Goal: Task Accomplishment & Management: Manage account settings

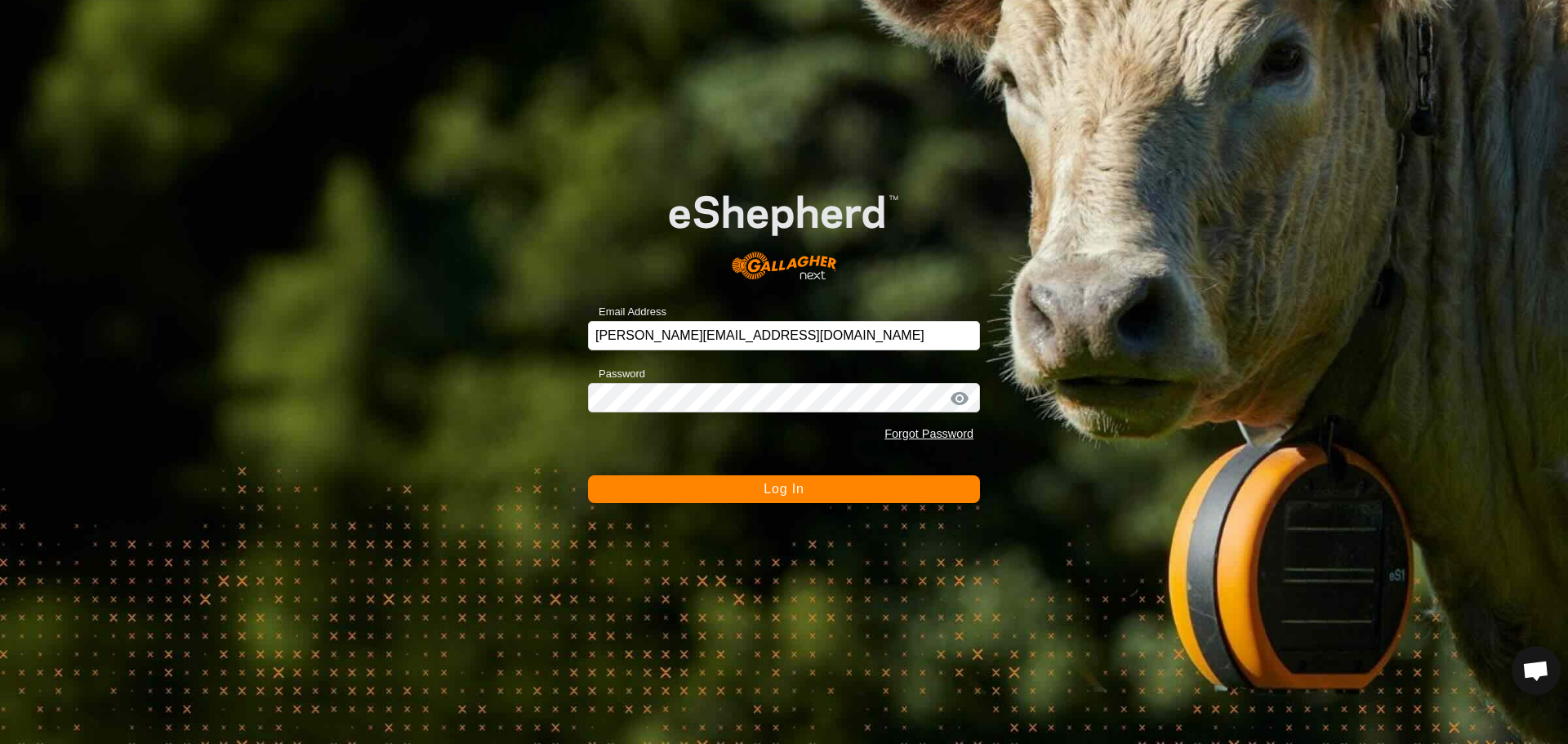
scroll to position [1559, 0]
click at [827, 487] on button "Log In" at bounding box center [784, 489] width 392 height 28
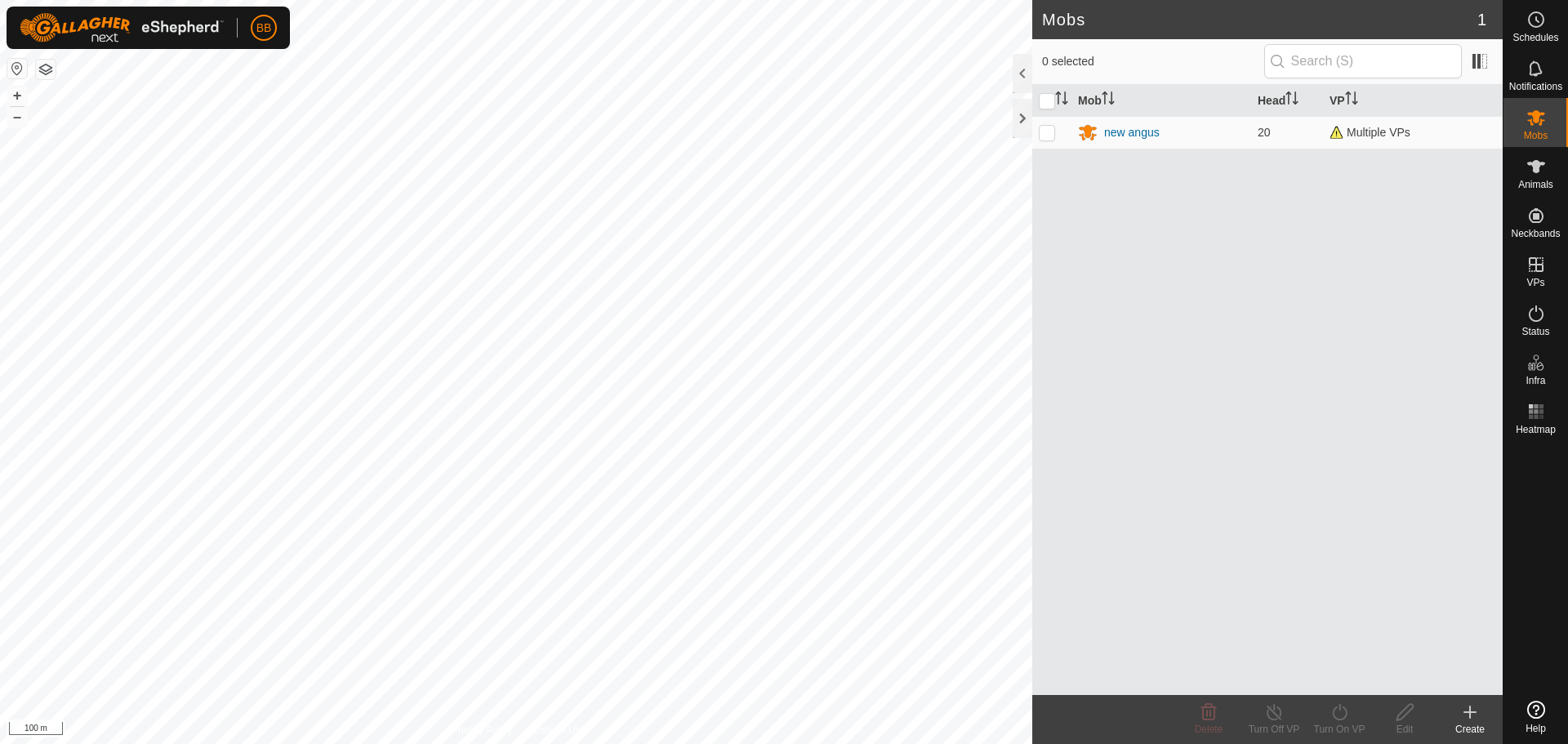
click at [1141, 132] on div "new angus" at bounding box center [1132, 133] width 55 height 17
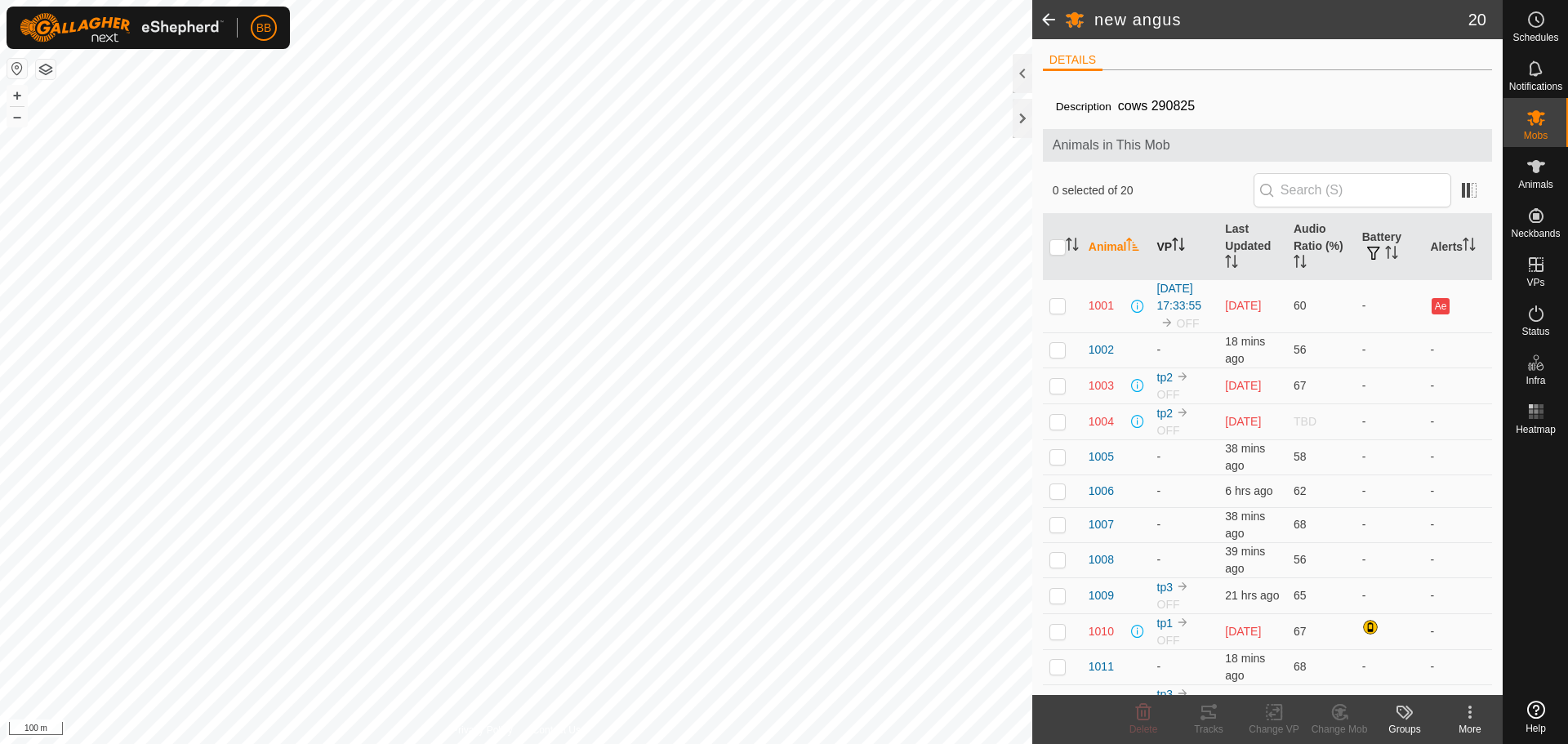
click at [1184, 254] on th "VP" at bounding box center [1185, 247] width 69 height 66
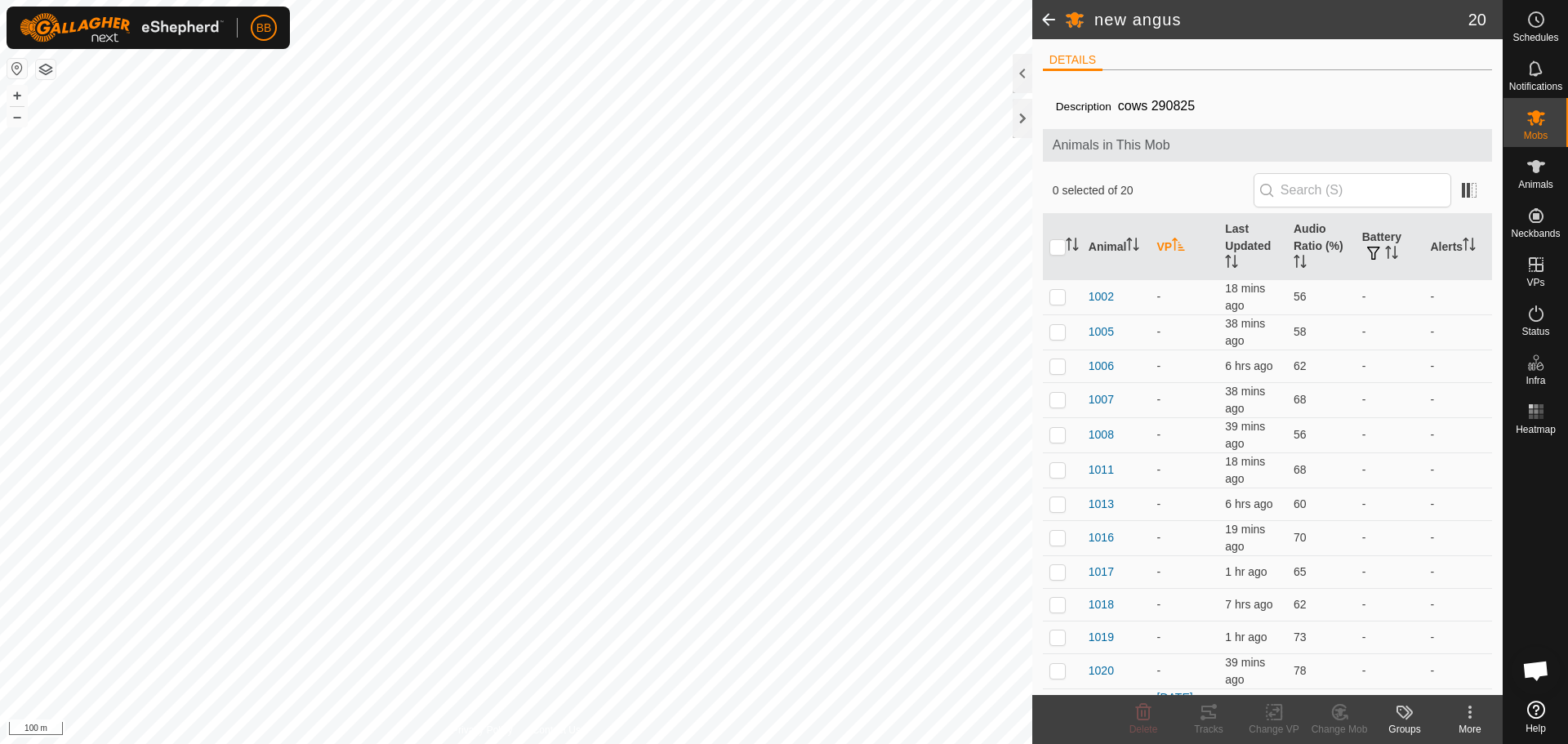
scroll to position [1559, 0]
click at [1184, 251] on p-sorticon "Activate to sort" at bounding box center [1177, 246] width 13 height 13
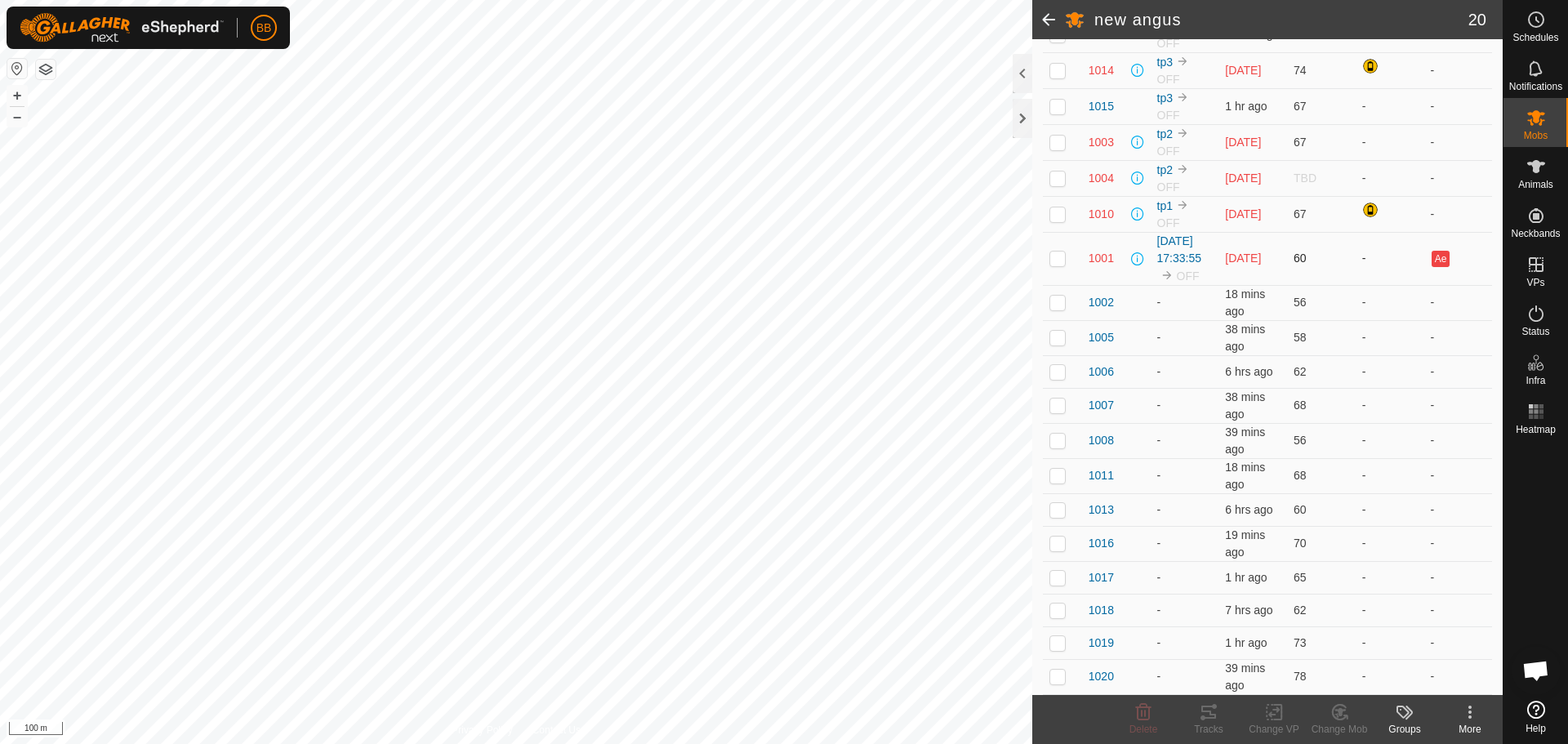
scroll to position [0, 0]
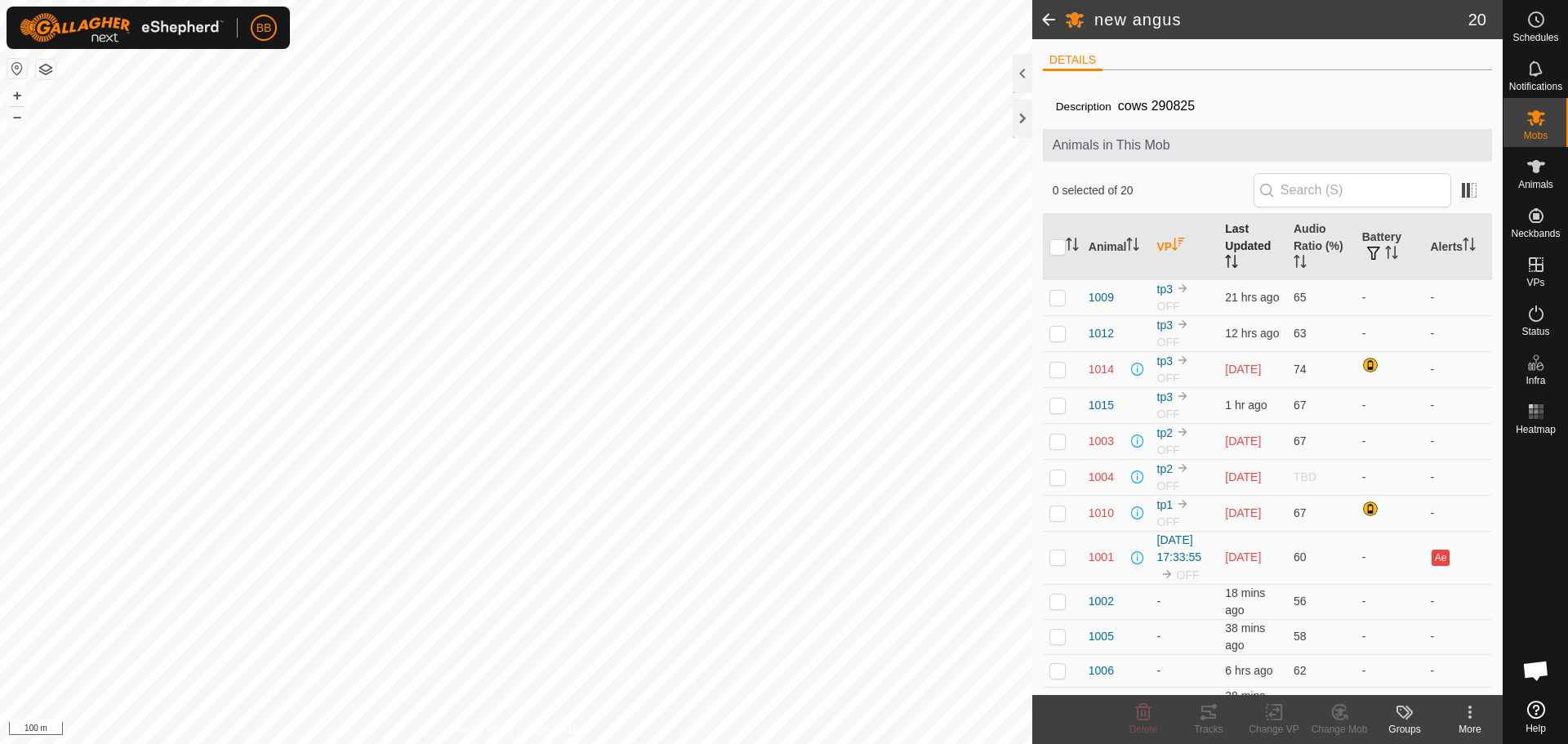
click at [1234, 227] on th "Last Updated" at bounding box center [1252, 247] width 69 height 66
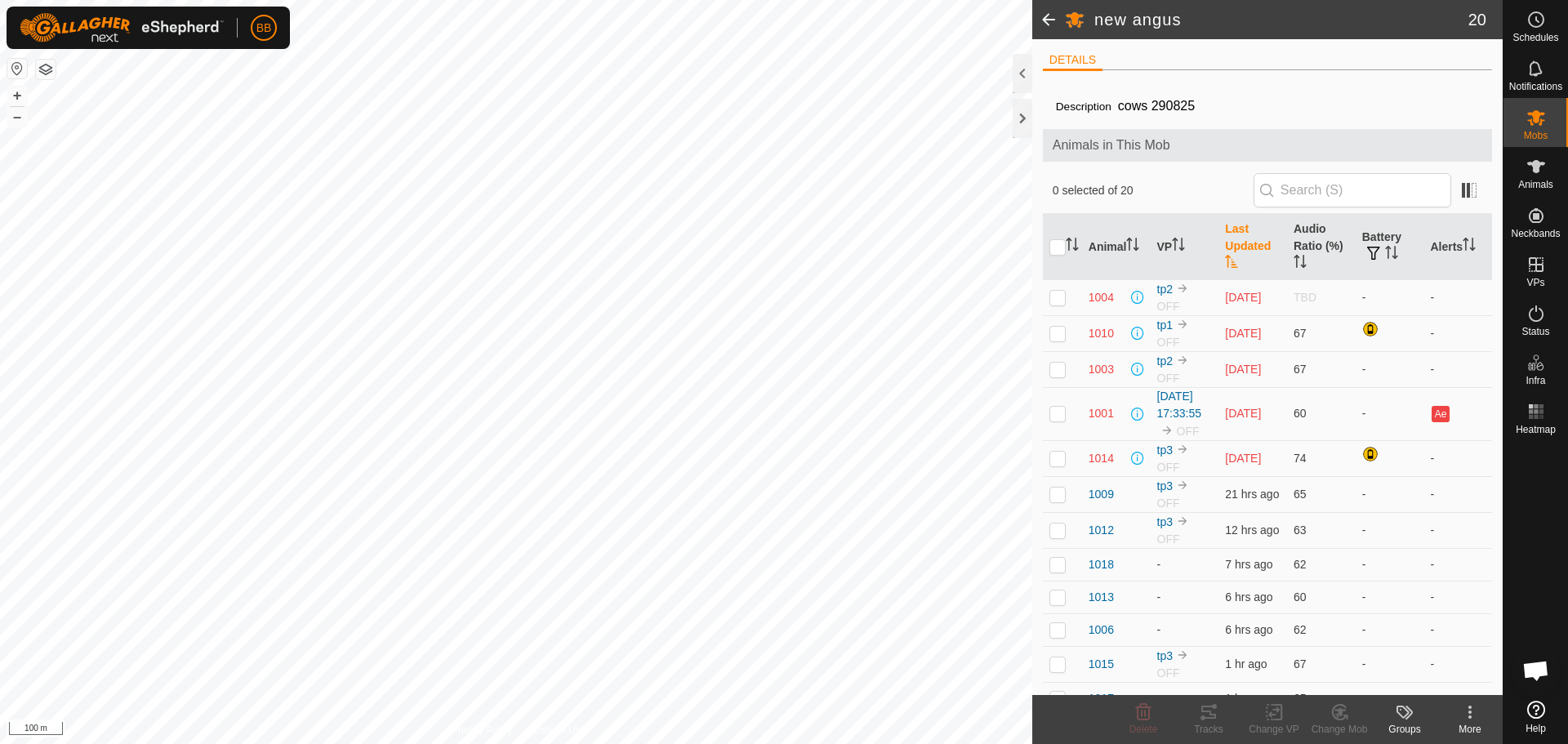
click at [1234, 227] on th "Last Updated" at bounding box center [1252, 247] width 69 height 66
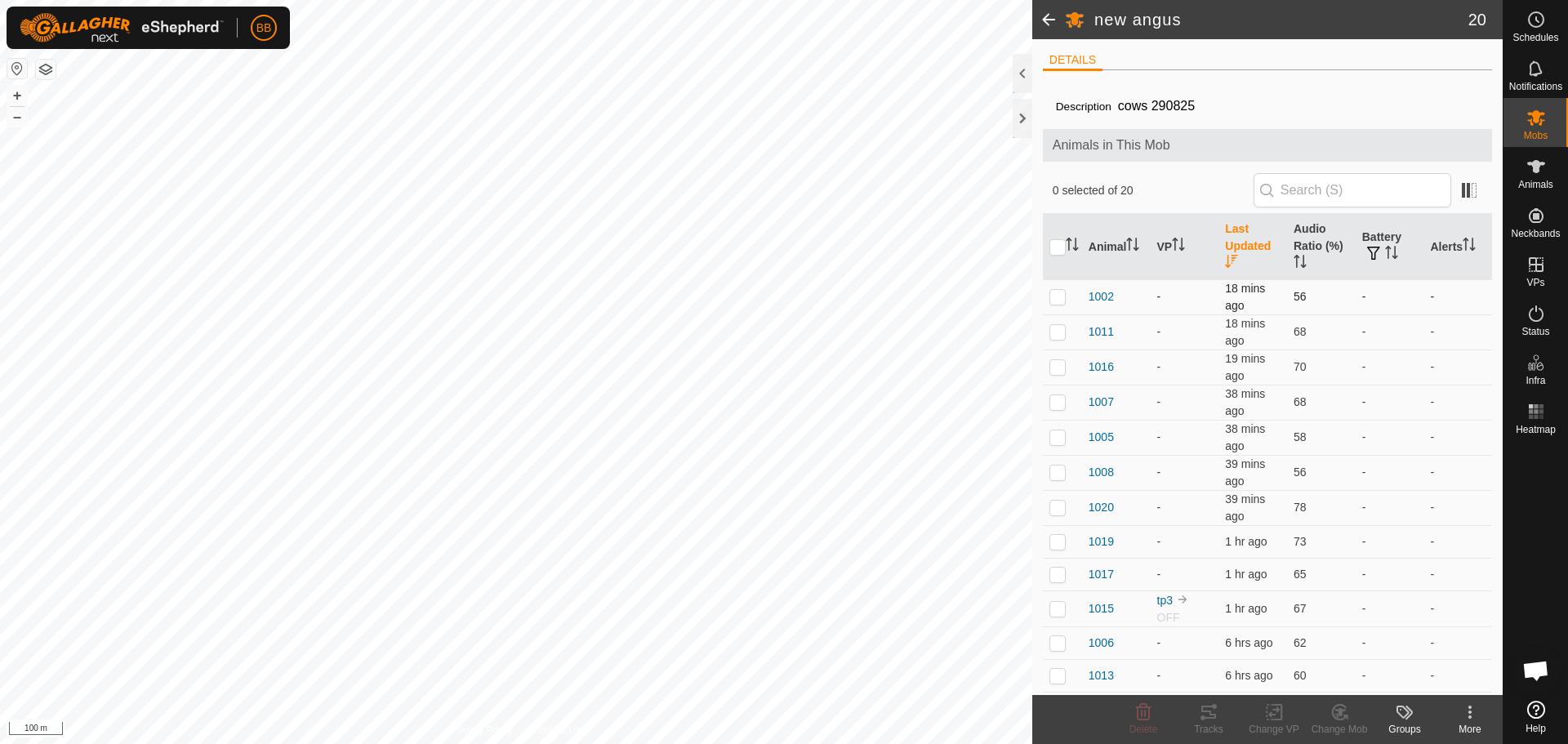
click at [1058, 301] on p-checkbox at bounding box center [1057, 296] width 16 height 13
checkbox input "true"
click at [1058, 333] on p-checkbox at bounding box center [1057, 331] width 16 height 13
checkbox input "true"
click at [1060, 369] on p-checkbox at bounding box center [1057, 366] width 16 height 13
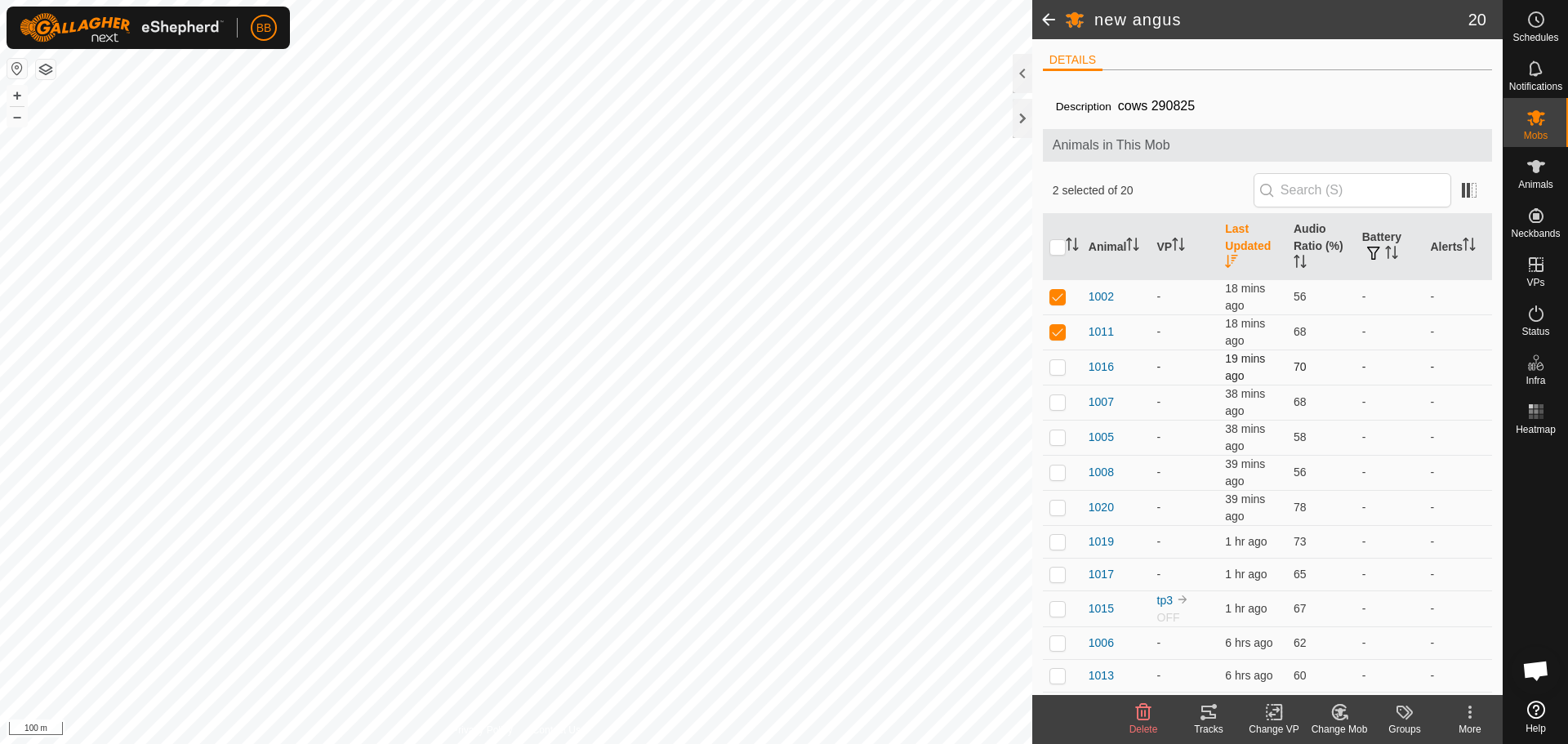
checkbox input "true"
click at [1063, 407] on p-checkbox at bounding box center [1057, 402] width 16 height 13
checkbox input "true"
click at [1055, 441] on p-checkbox at bounding box center [1057, 437] width 16 height 13
checkbox input "true"
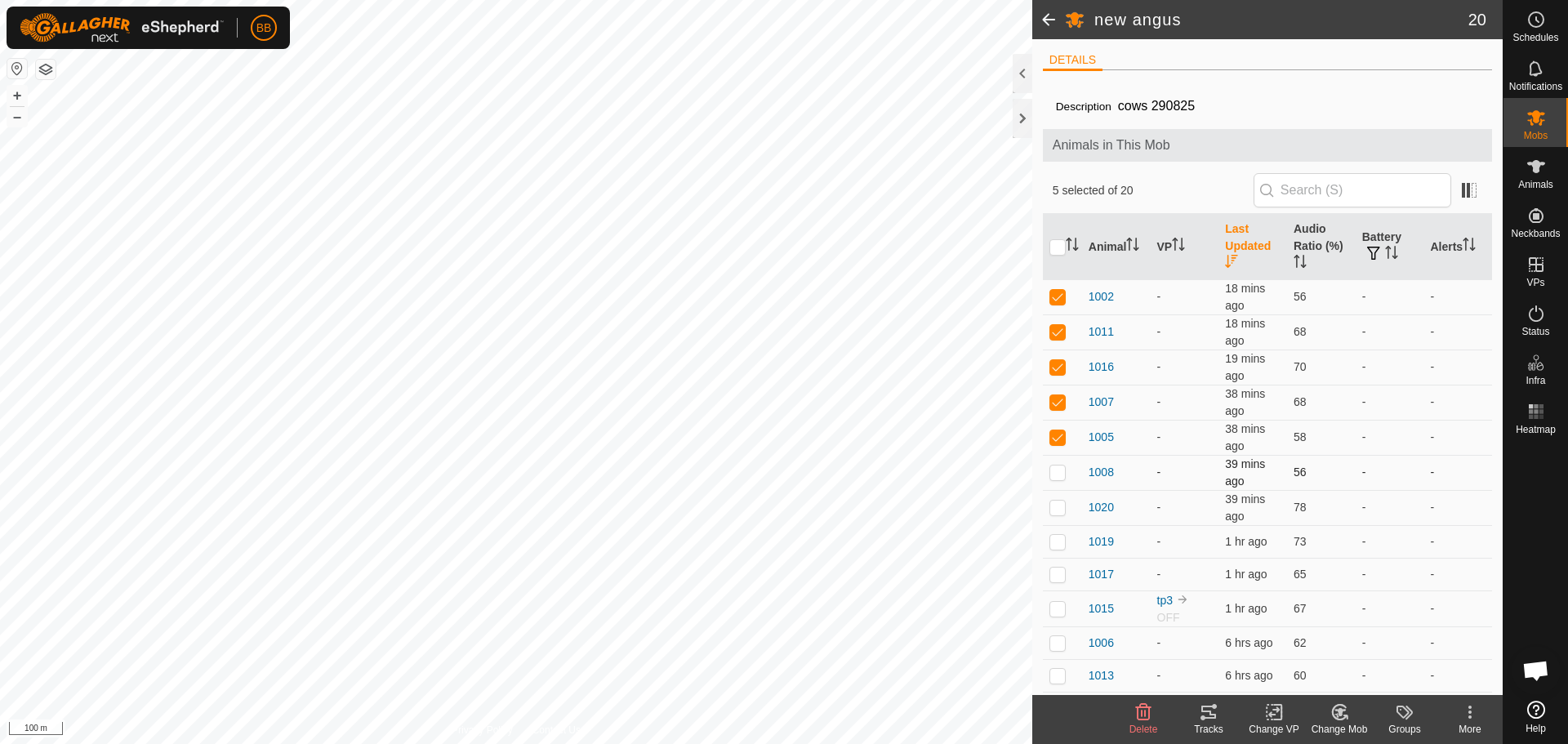
click at [1053, 478] on p-tablecheckbox at bounding box center [1057, 471] width 16 height 13
checkbox input "true"
click at [1061, 512] on p-checkbox at bounding box center [1057, 506] width 16 height 13
checkbox input "true"
click at [1062, 546] on p-checkbox at bounding box center [1057, 541] width 16 height 13
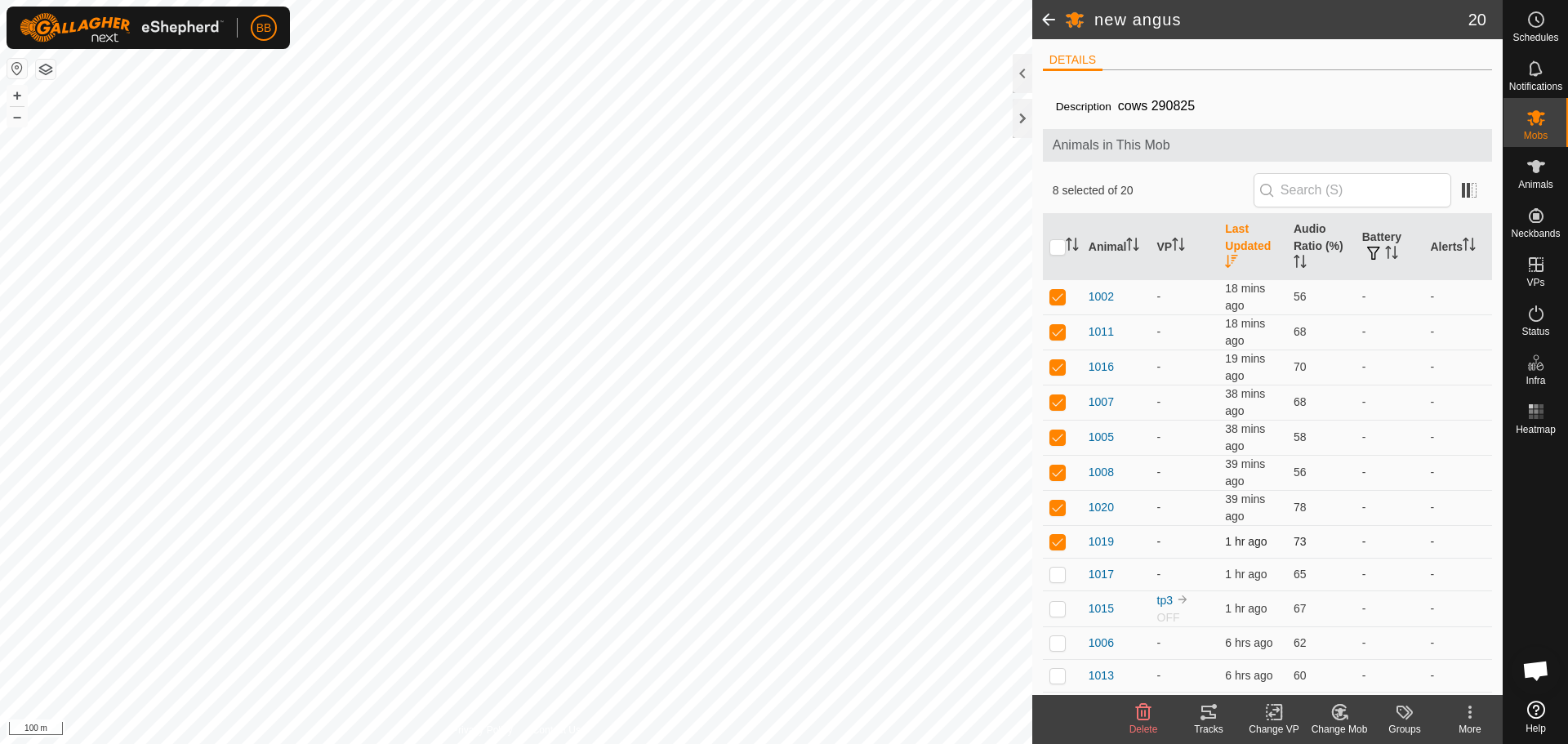
checkbox input "true"
click at [1062, 574] on p-checkbox at bounding box center [1057, 573] width 16 height 13
checkbox input "true"
click at [1064, 546] on p-checkbox at bounding box center [1057, 541] width 16 height 13
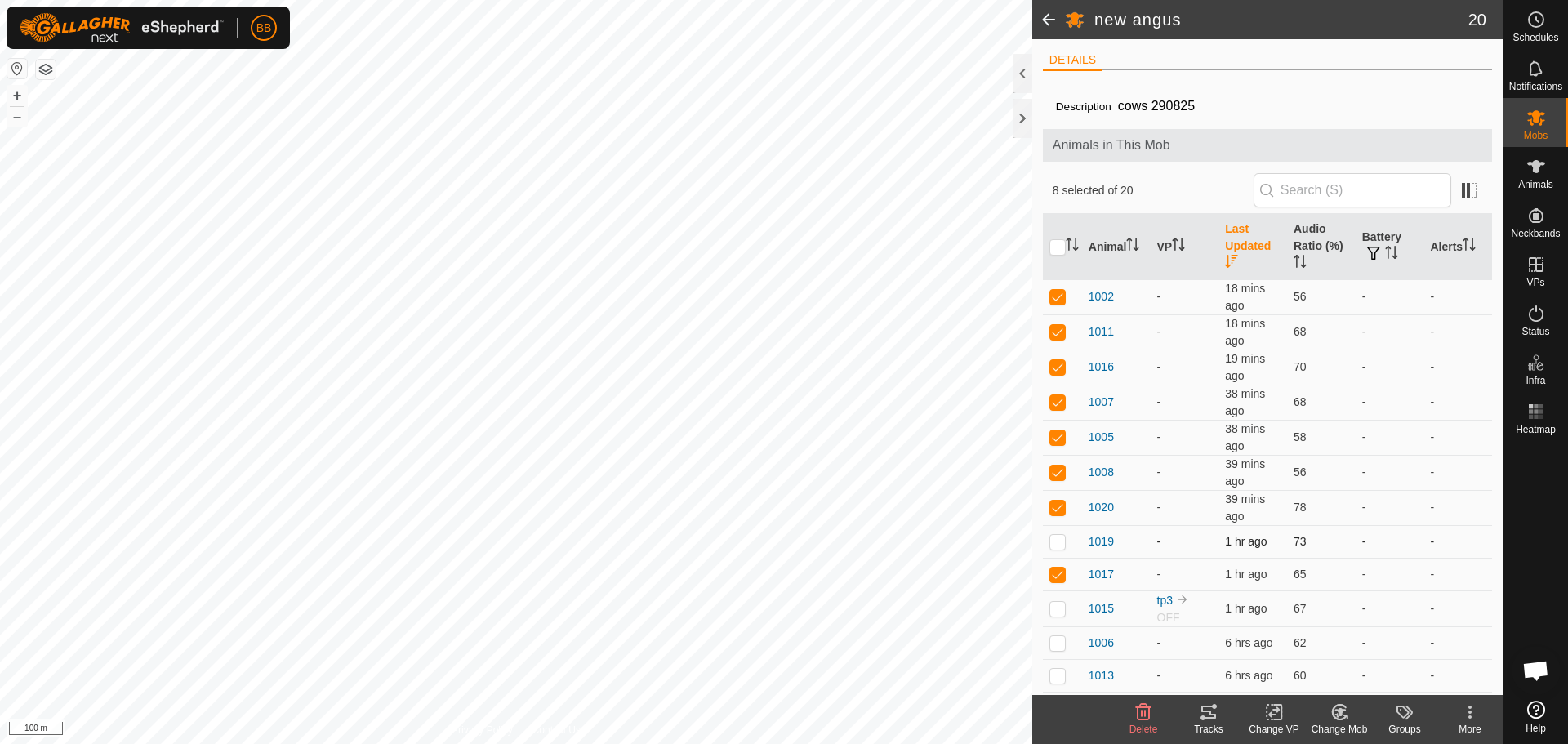
checkbox input "true"
click at [1057, 606] on p-checkbox at bounding box center [1057, 608] width 16 height 13
checkbox input "true"
click at [1058, 648] on p-checkbox at bounding box center [1057, 642] width 16 height 13
checkbox input "true"
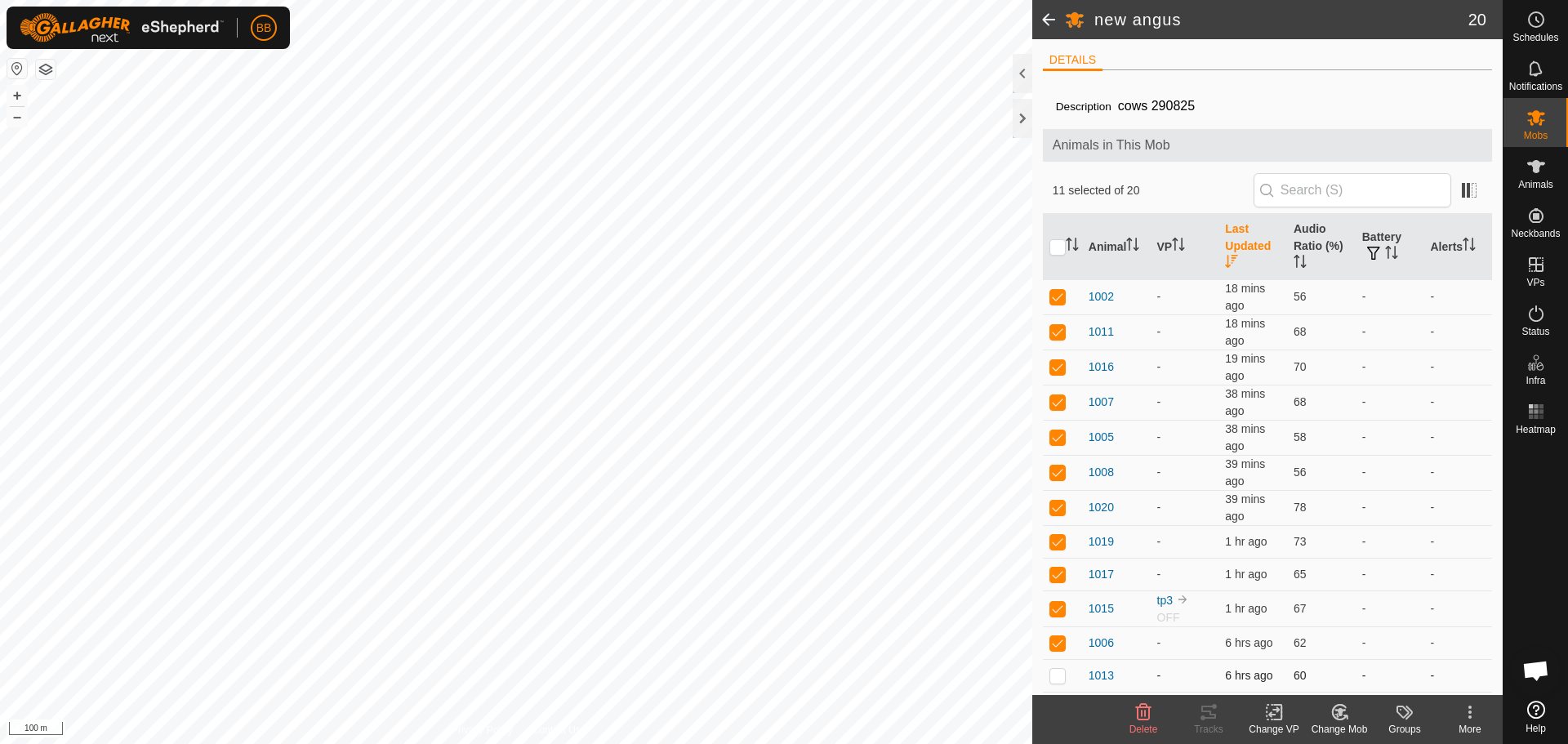
click at [1058, 677] on p-checkbox at bounding box center [1057, 675] width 16 height 13
checkbox input "true"
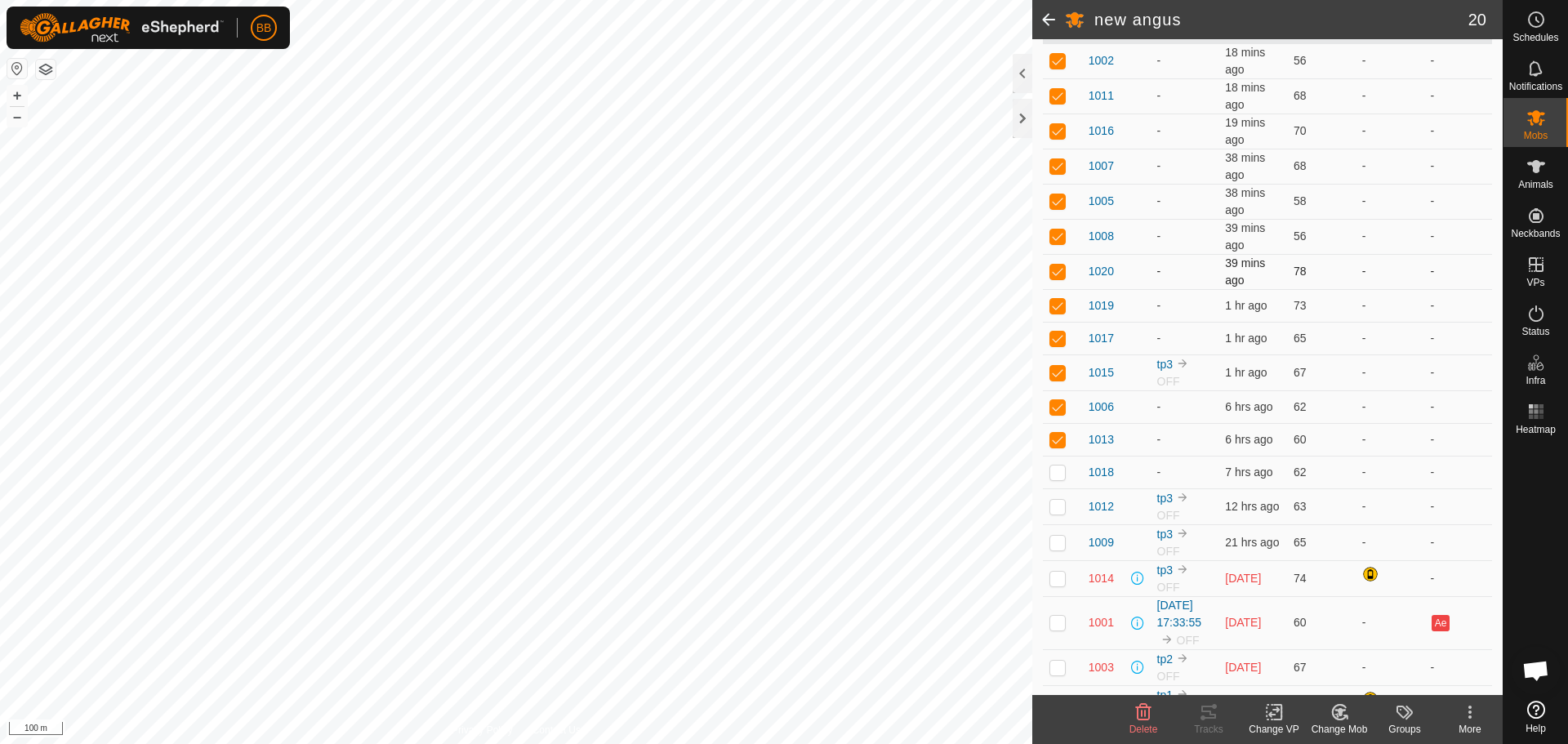
scroll to position [316, 0]
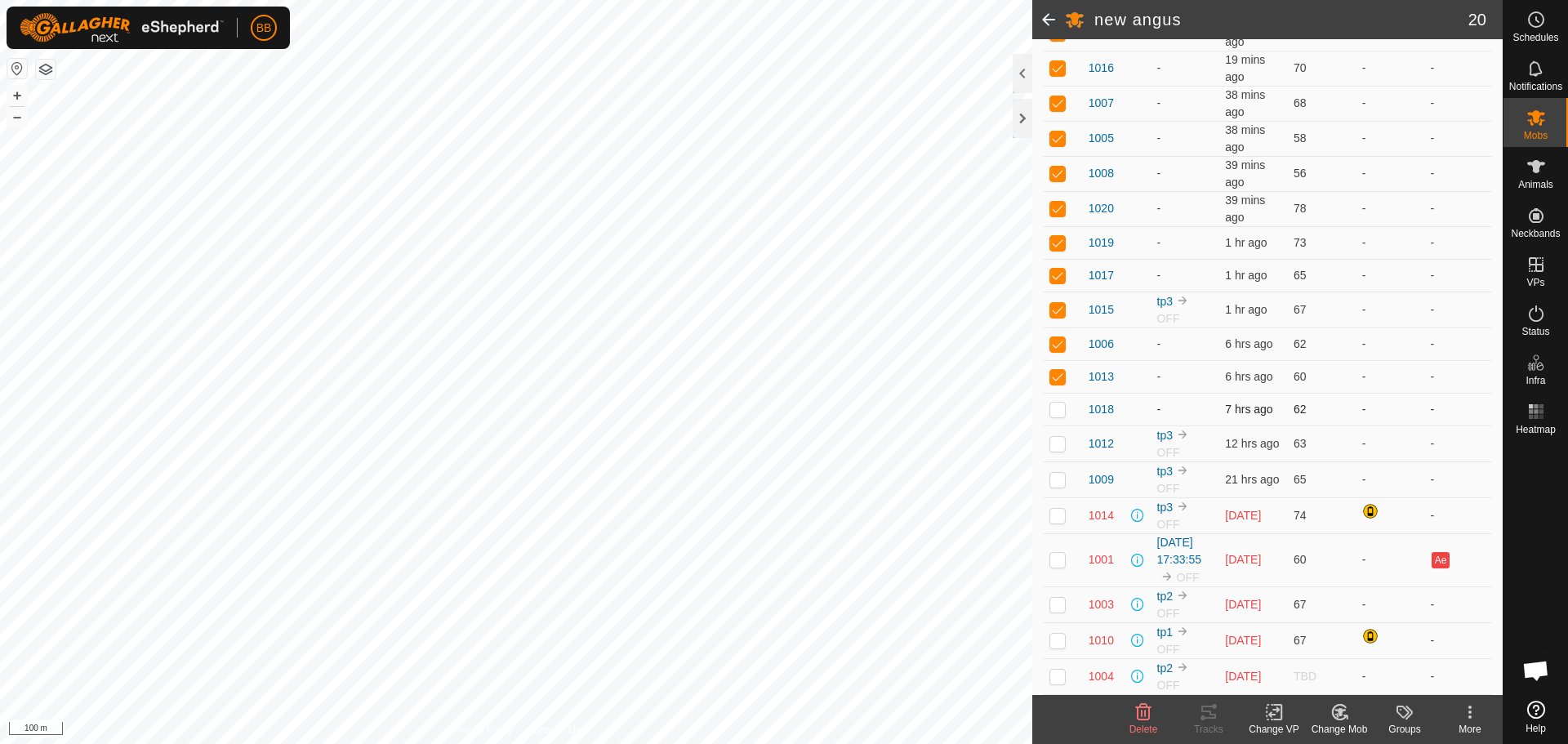
click at [1055, 403] on p-checkbox at bounding box center [1057, 408] width 16 height 13
checkbox input "true"
click at [1055, 437] on p-checkbox at bounding box center [1057, 443] width 16 height 13
checkbox input "true"
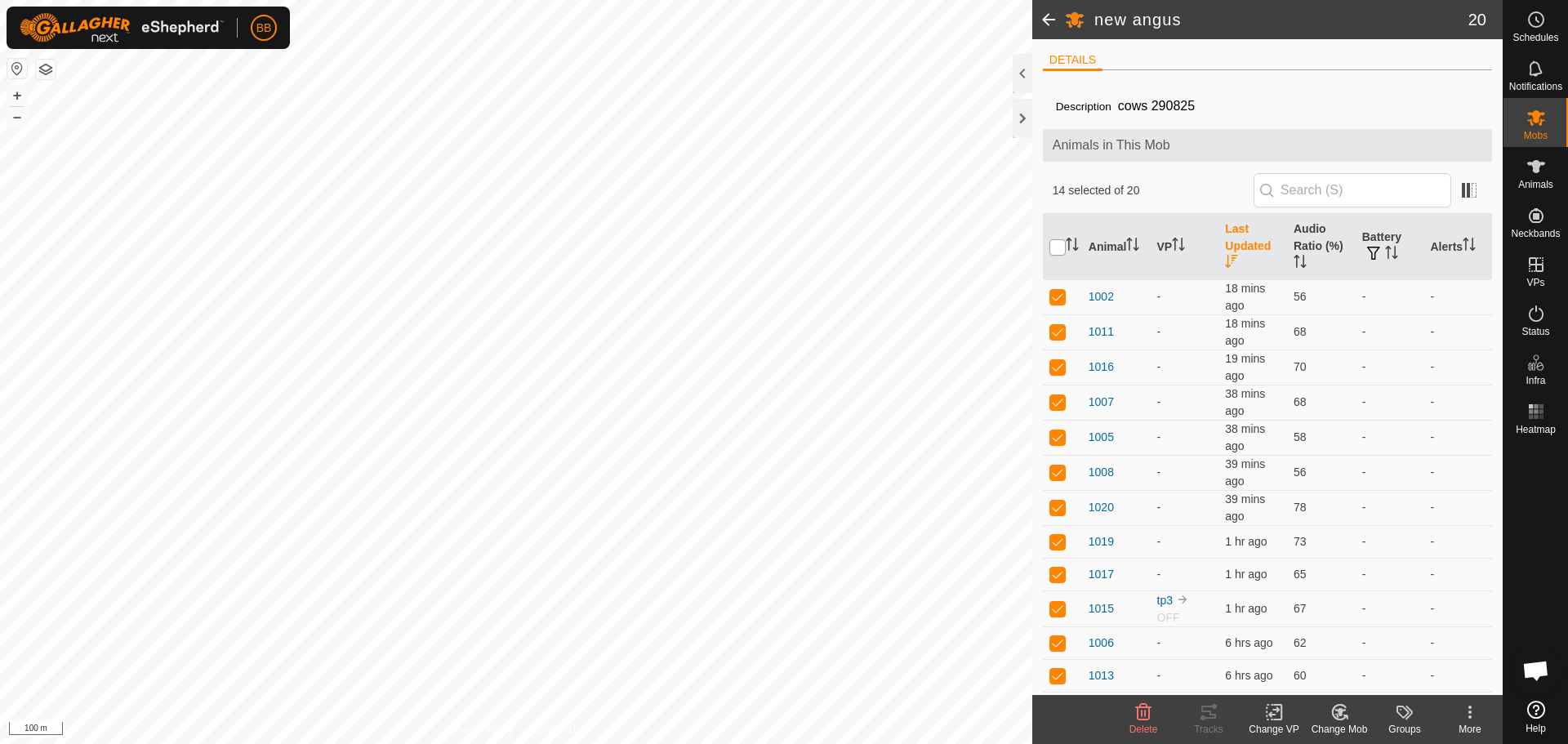
click at [1055, 244] on input "checkbox" at bounding box center [1057, 247] width 16 height 16
checkbox input "true"
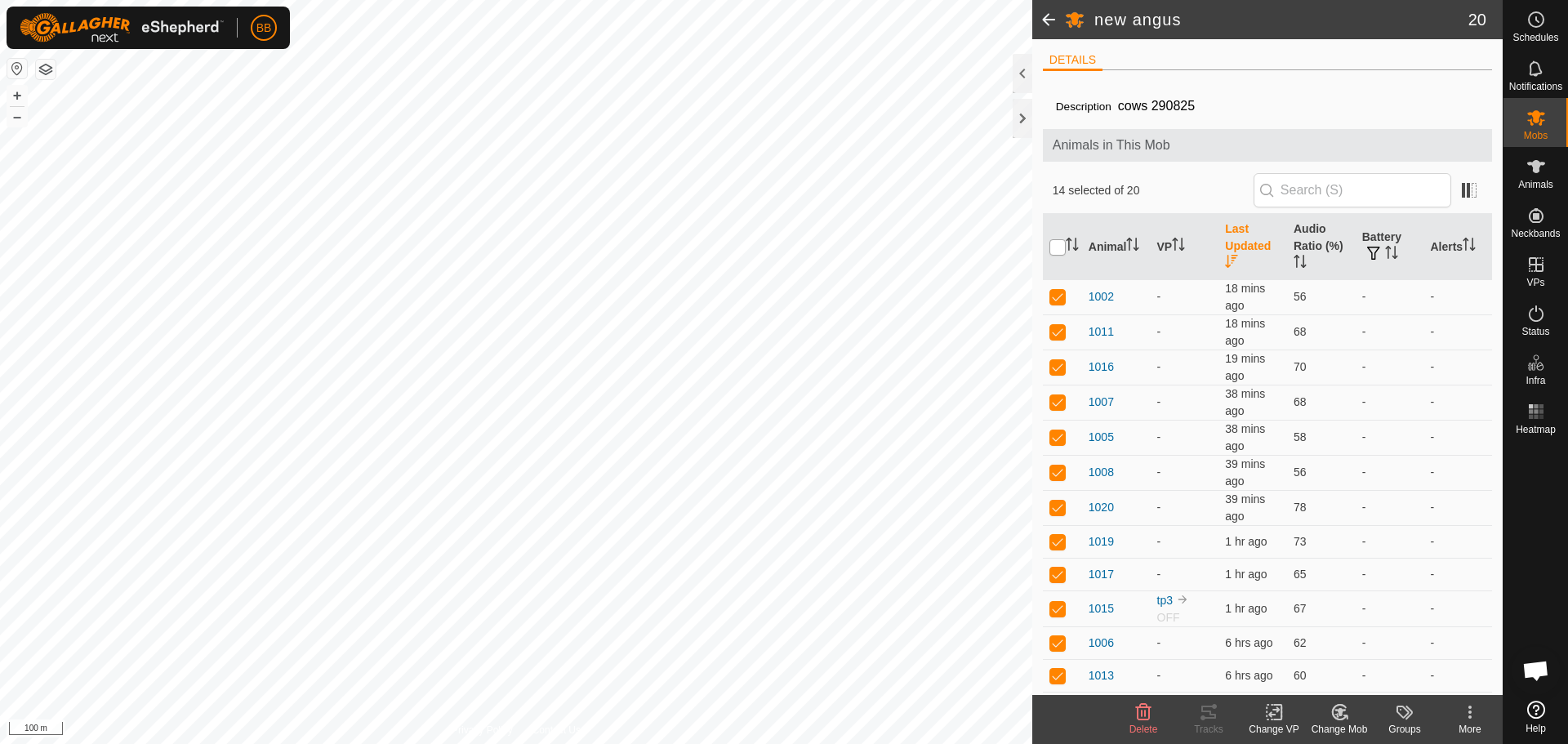
checkbox input "true"
click at [1055, 245] on input "checkbox" at bounding box center [1057, 247] width 16 height 16
checkbox input "false"
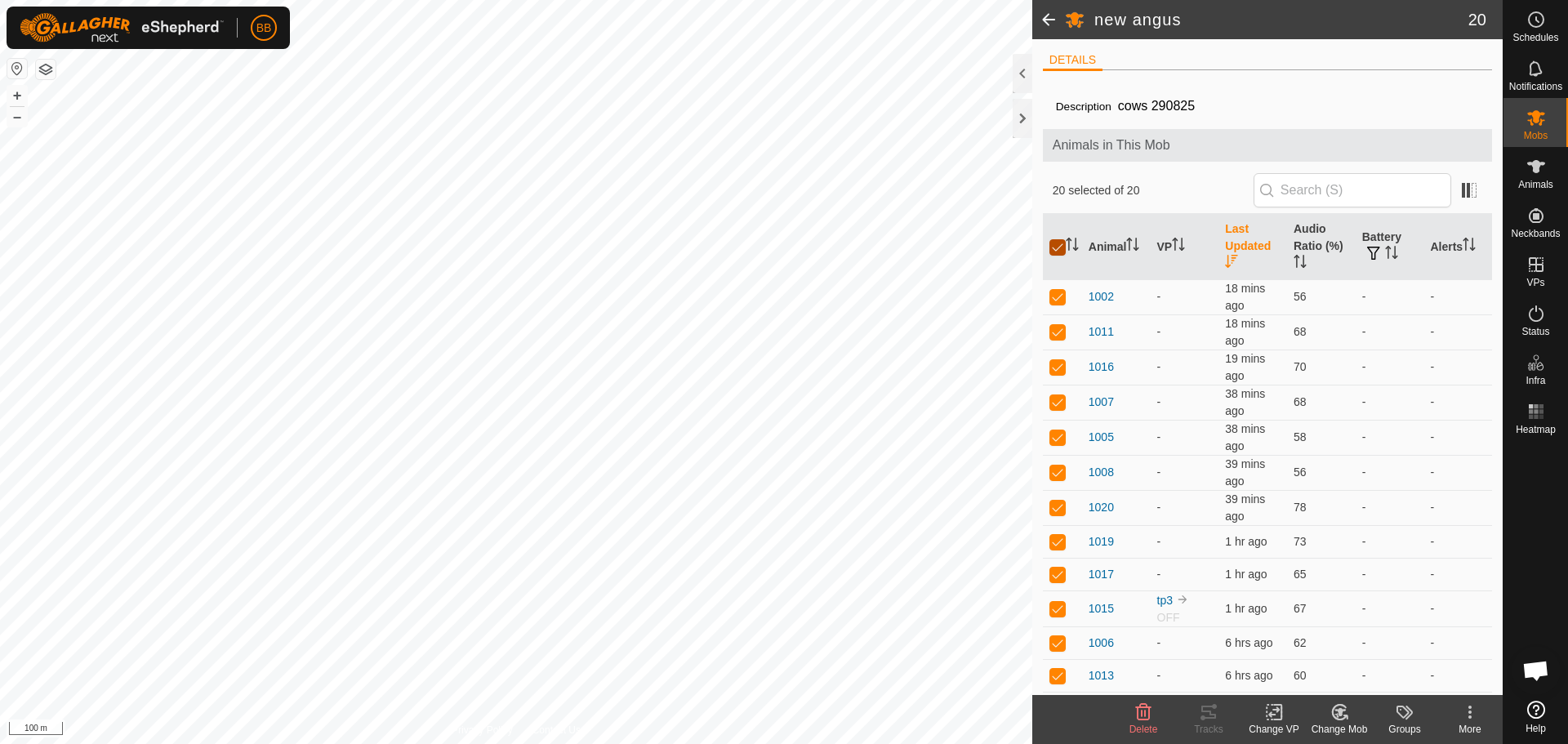
checkbox input "false"
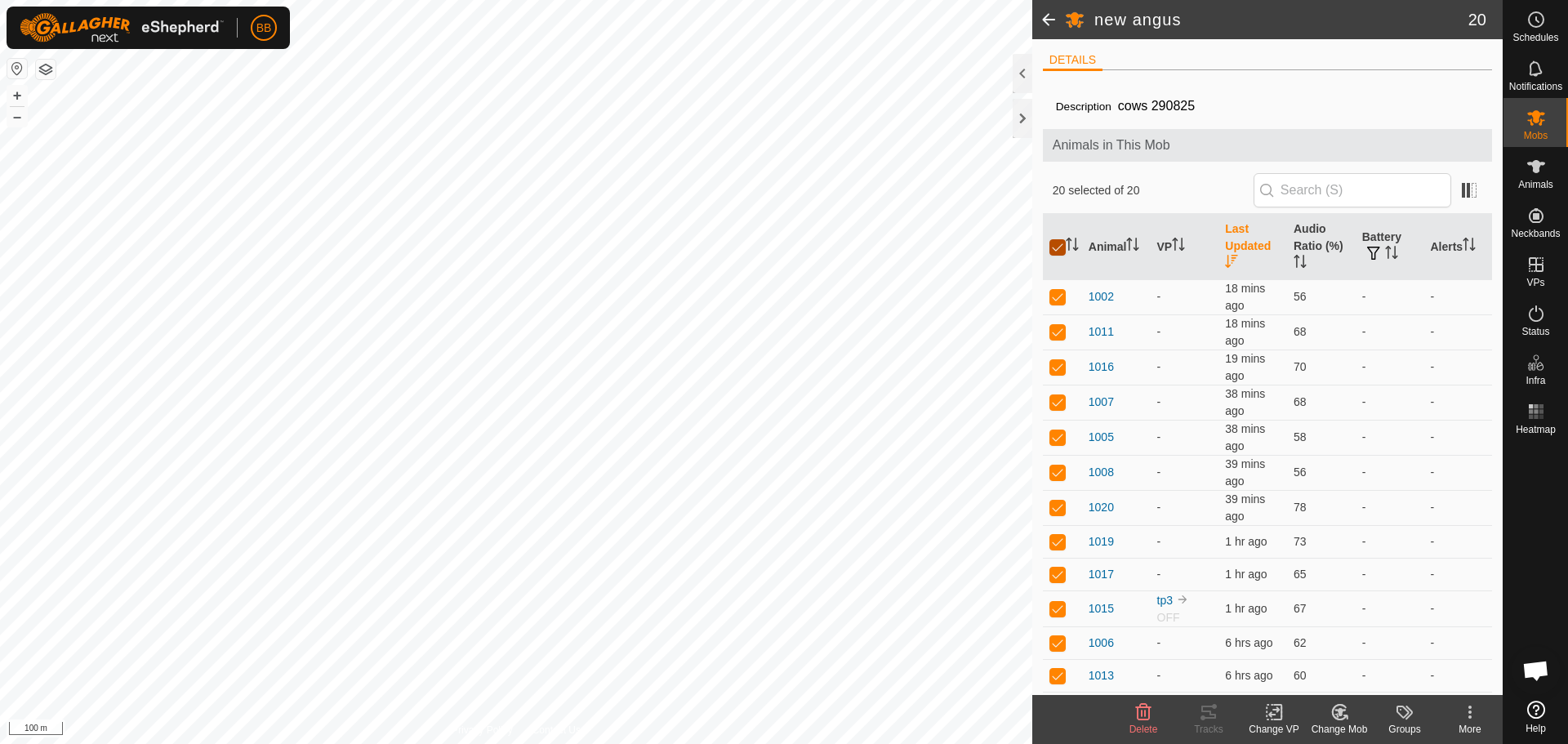
checkbox input "false"
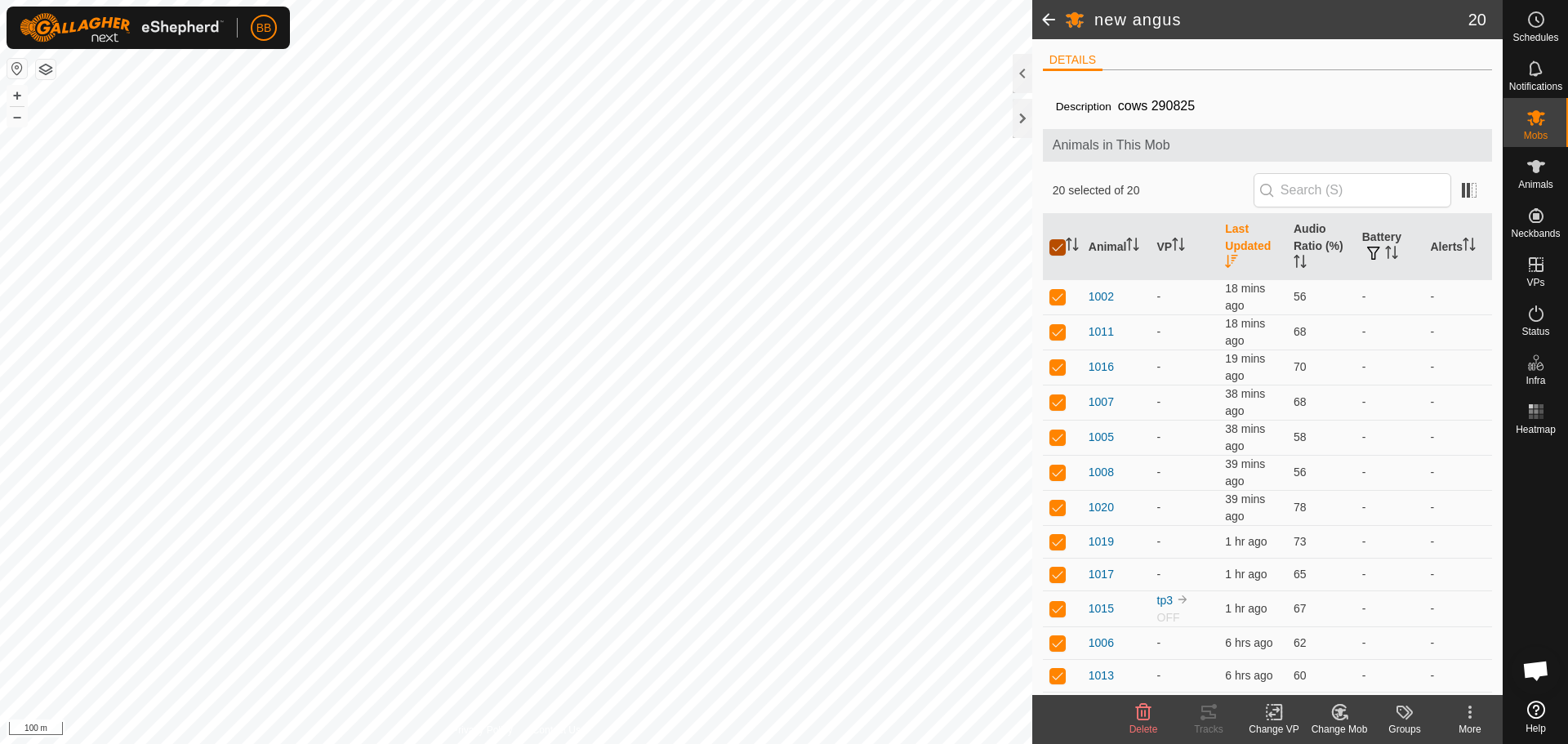
checkbox input "false"
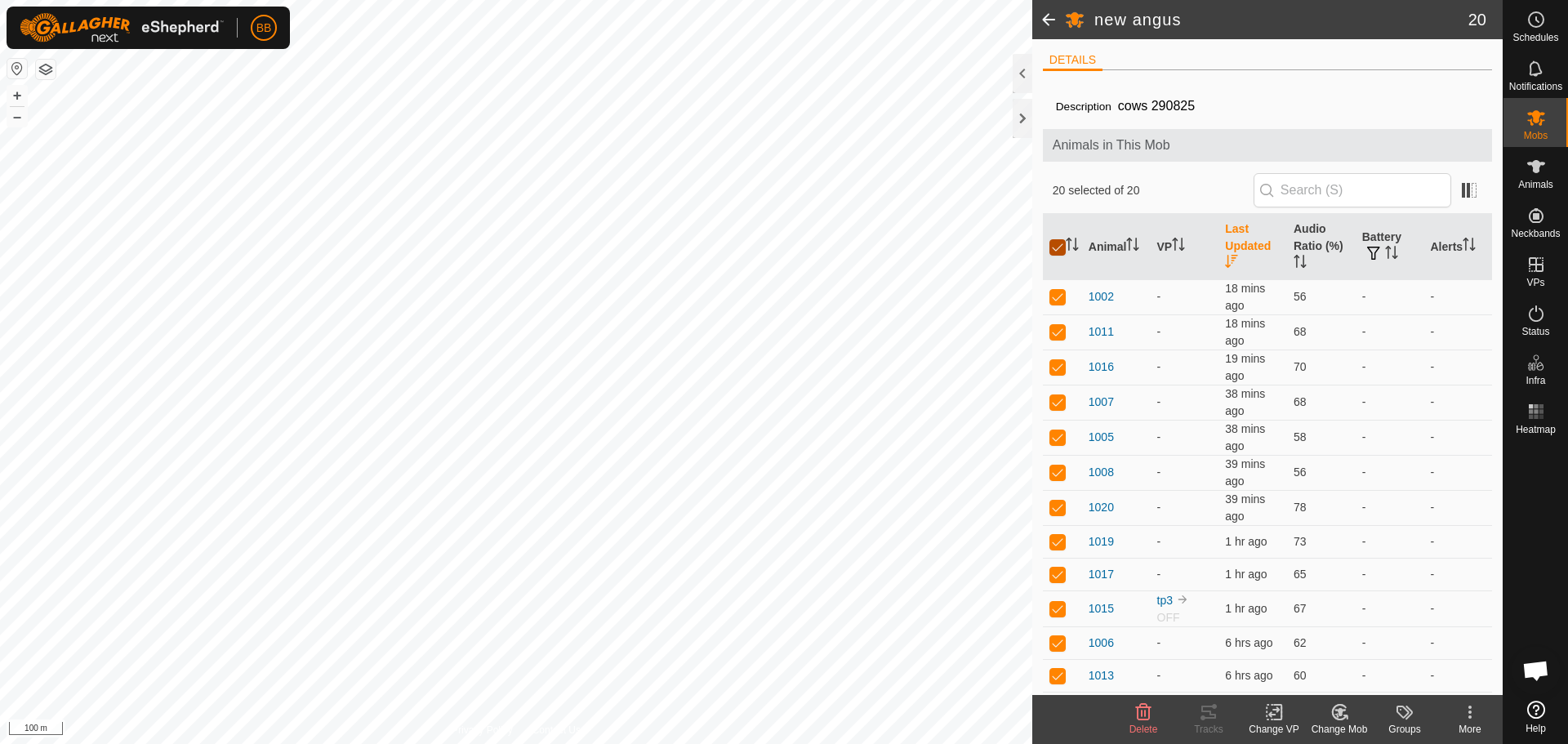
checkbox input "false"
